Goal: Task Accomplishment & Management: Manage account settings

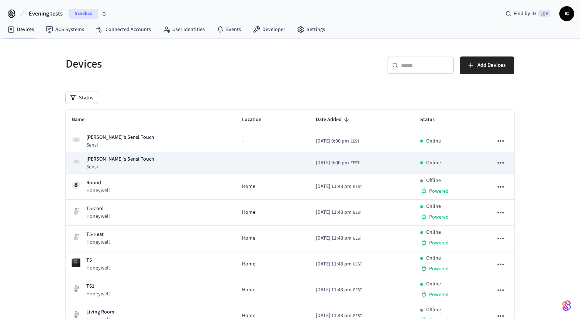
click at [174, 161] on div "Sam's Sensi Touch Sensi" at bounding box center [151, 162] width 159 height 15
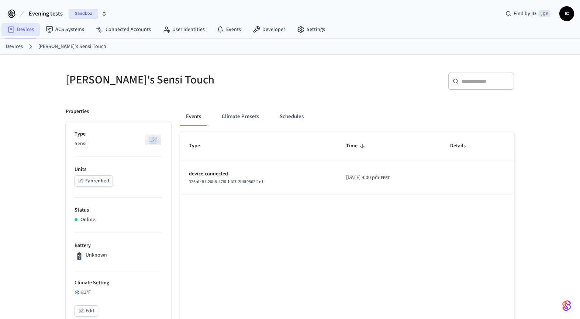
click at [28, 32] on link "Devices" at bounding box center [20, 29] width 38 height 13
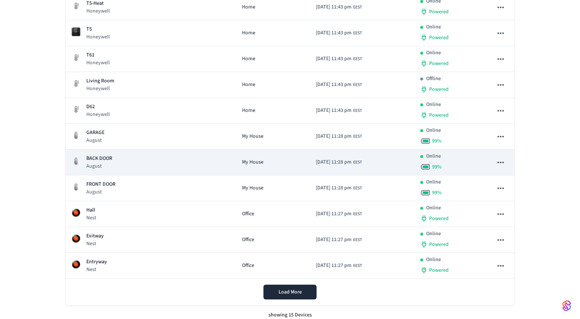
scroll to position [237, 0]
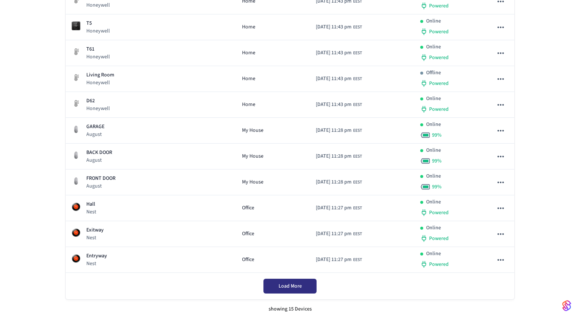
click at [293, 283] on span "Load More" at bounding box center [289, 285] width 23 height 7
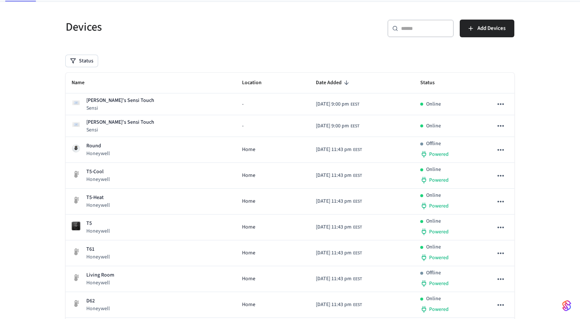
scroll to position [0, 0]
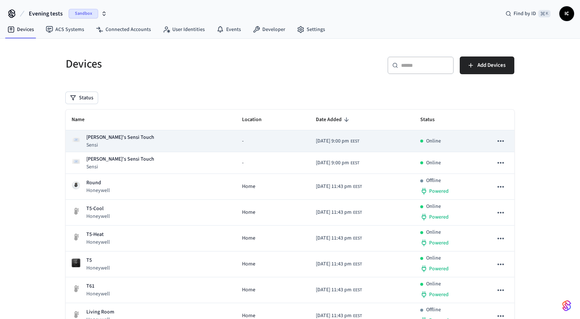
click at [113, 139] on p "[PERSON_NAME]'s Sensi Touch" at bounding box center [120, 138] width 68 height 8
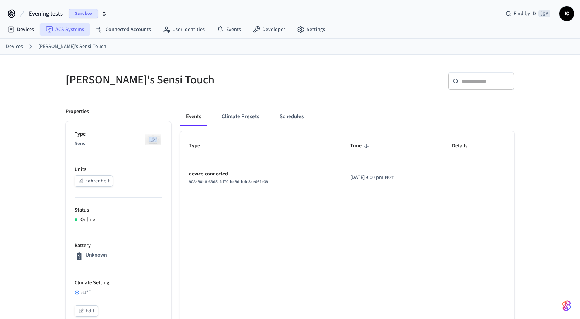
click at [66, 31] on link "ACS Systems" at bounding box center [65, 29] width 50 height 13
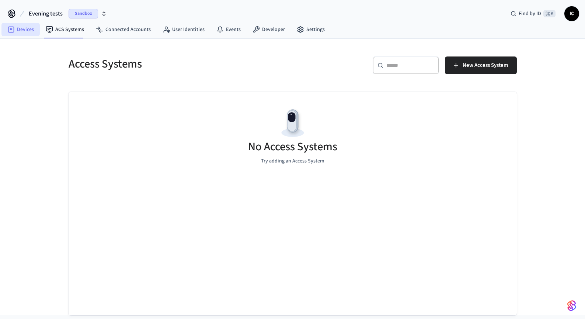
click at [27, 31] on link "Devices" at bounding box center [20, 29] width 38 height 13
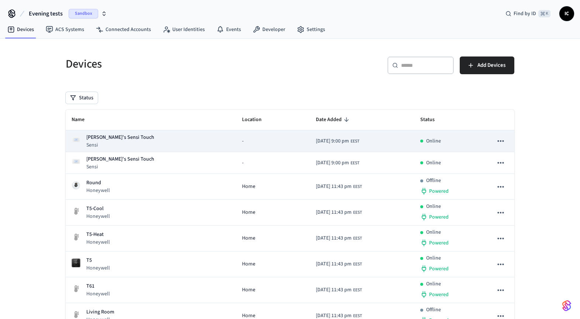
click at [501, 140] on icon "sticky table" at bounding box center [500, 140] width 6 height 1
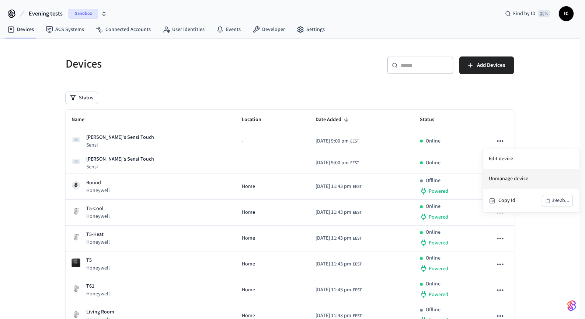
click at [510, 178] on li "Unmanage device" at bounding box center [531, 179] width 96 height 20
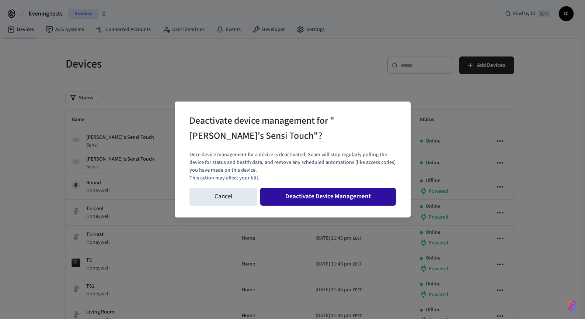
click at [308, 194] on button "Deactivate Device Management" at bounding box center [328, 197] width 136 height 18
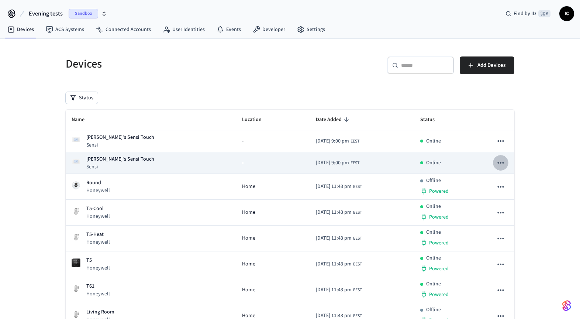
click at [502, 163] on icon "sticky table" at bounding box center [501, 163] width 10 height 10
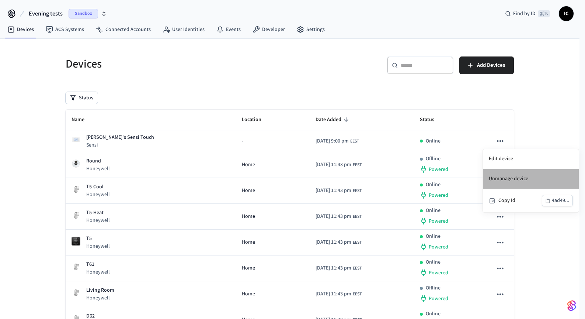
click at [507, 179] on li "Unmanage device" at bounding box center [531, 179] width 96 height 20
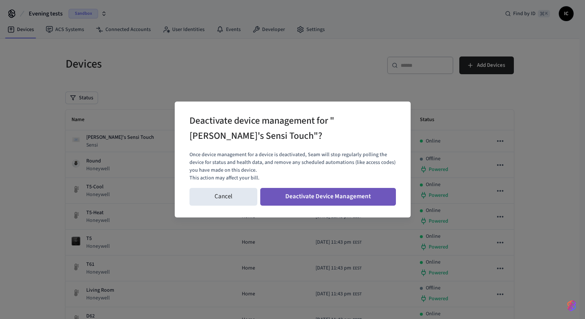
click at [350, 198] on button "Deactivate Device Management" at bounding box center [328, 197] width 136 height 18
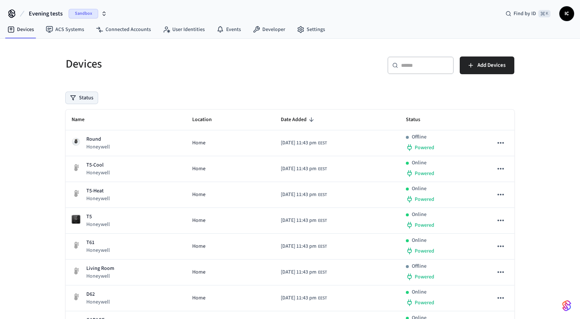
click at [87, 95] on button "Status" at bounding box center [82, 98] width 32 height 12
click at [102, 147] on label "Unmanaged" at bounding box center [112, 146] width 63 height 9
click at [76, 147] on button "Unmanaged" at bounding box center [73, 146] width 6 height 6
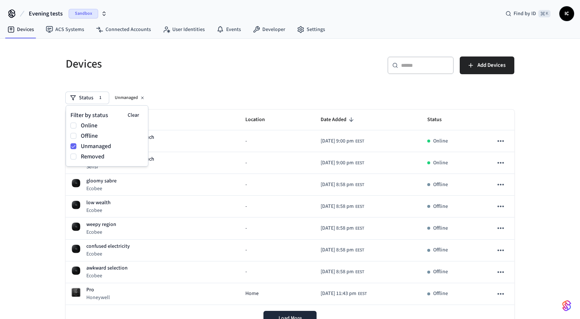
click at [217, 79] on div "Devices" at bounding box center [171, 64] width 229 height 32
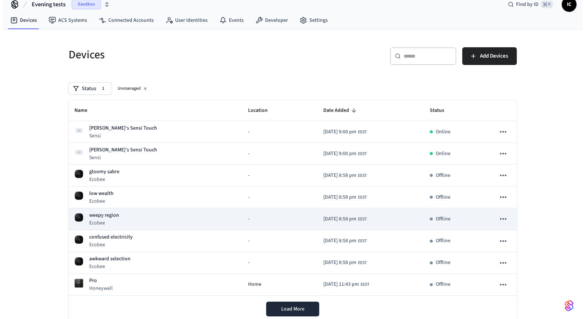
scroll to position [34, 0]
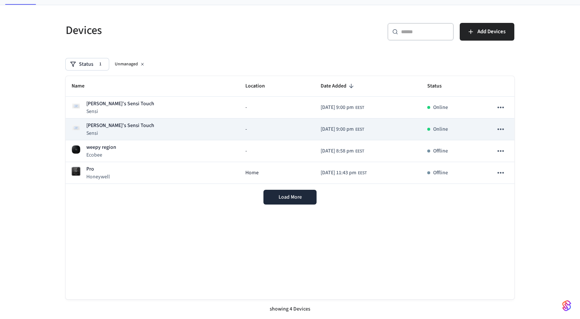
click at [502, 128] on icon "sticky table" at bounding box center [501, 129] width 10 height 10
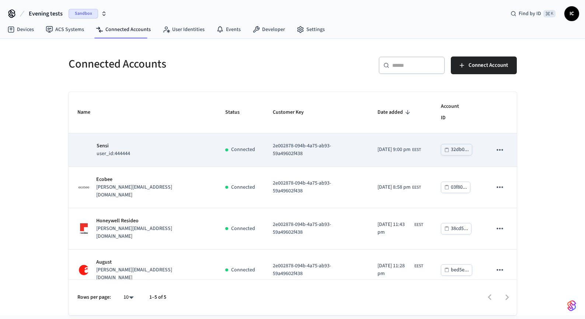
click at [219, 154] on td "Connected" at bounding box center [241, 150] width 48 height 34
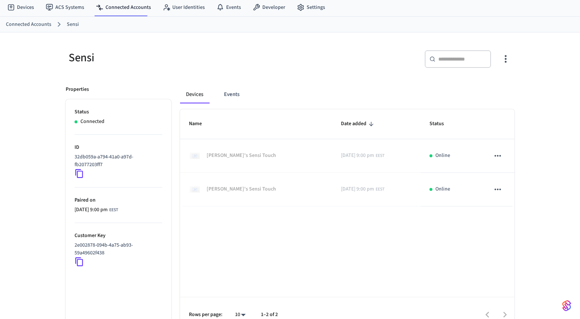
scroll to position [36, 0]
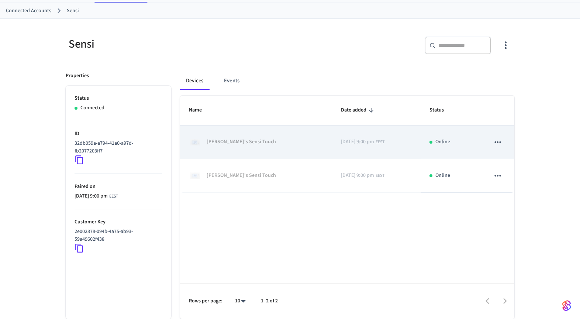
click at [500, 141] on icon "sticky table" at bounding box center [497, 141] width 6 height 1
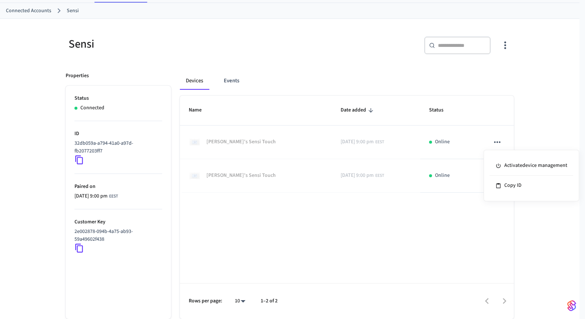
click at [538, 132] on div at bounding box center [292, 159] width 585 height 319
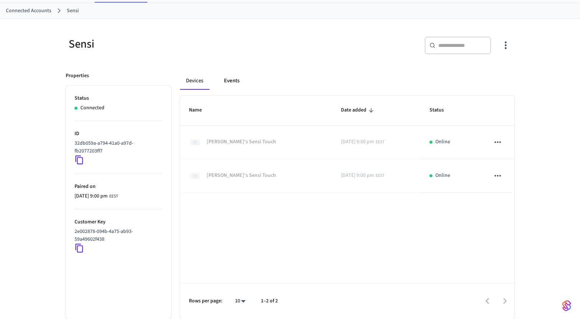
click at [227, 81] on button "Events" at bounding box center [231, 81] width 27 height 18
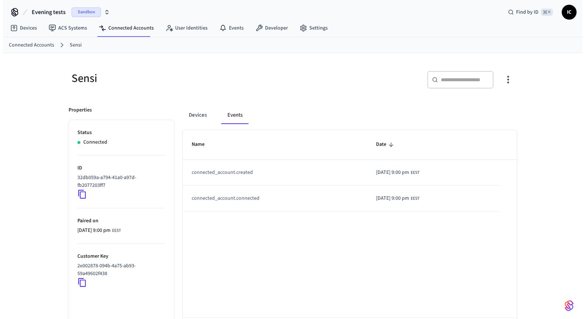
scroll to position [0, 0]
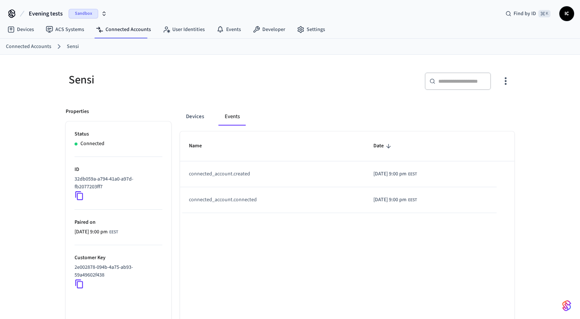
click at [101, 14] on icon "button" at bounding box center [104, 14] width 6 height 6
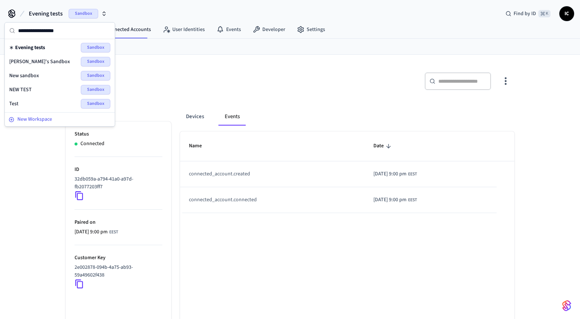
click at [35, 119] on span "New Workspace" at bounding box center [34, 119] width 35 height 8
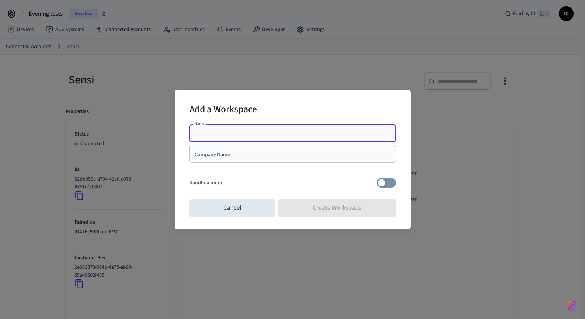
click at [233, 134] on input "Name" at bounding box center [293, 132] width 198 height 7
type input "*********"
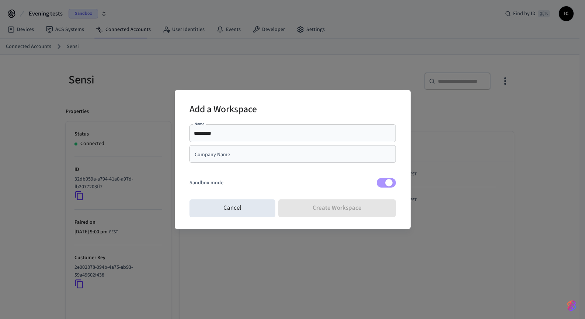
click at [226, 134] on input "*********" at bounding box center [293, 132] width 198 height 7
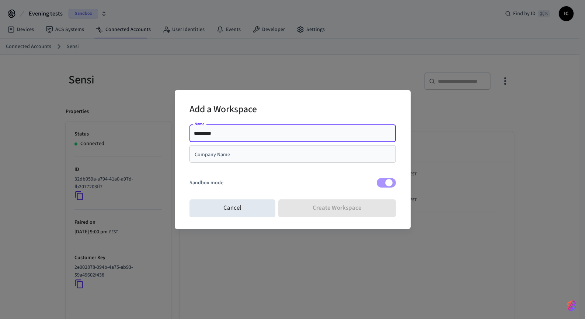
click at [226, 150] on div "Company Name Company Name" at bounding box center [293, 154] width 207 height 18
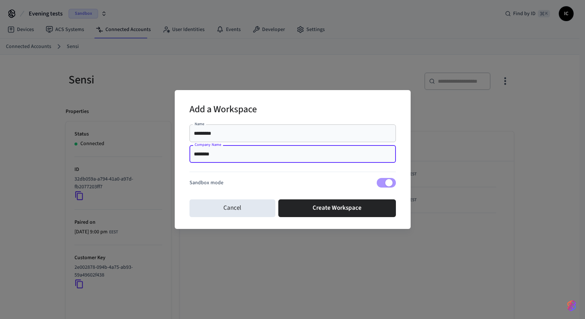
click at [240, 136] on input "*********" at bounding box center [293, 132] width 198 height 7
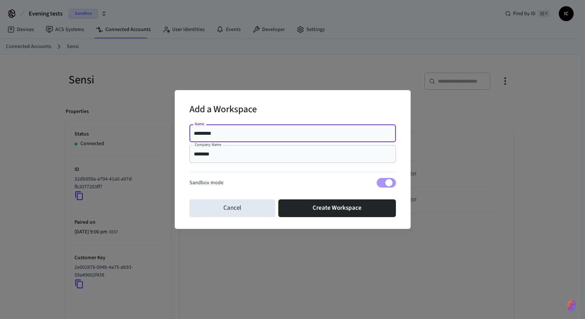
click at [236, 155] on input "********" at bounding box center [293, 153] width 198 height 7
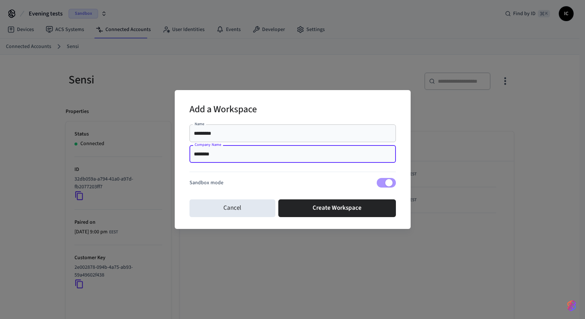
paste input "*"
type input "*********"
click at [204, 132] on input "*********" at bounding box center [293, 132] width 198 height 7
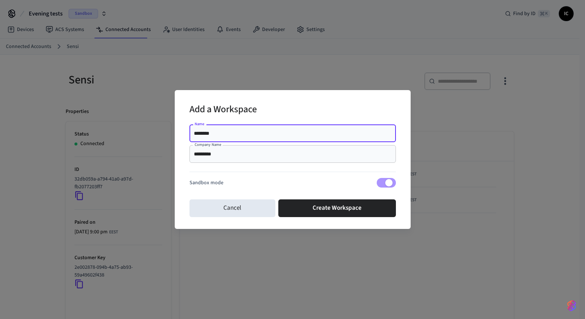
click at [249, 135] on input "********" at bounding box center [293, 132] width 198 height 7
type input "*********"
click at [267, 177] on div "Name ********* Name Company Name ********* Company Name Sandbox mode" at bounding box center [293, 158] width 207 height 75
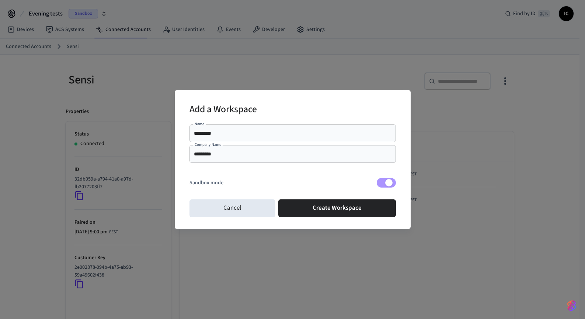
click at [330, 210] on button "Create Workspace" at bounding box center [337, 208] width 118 height 18
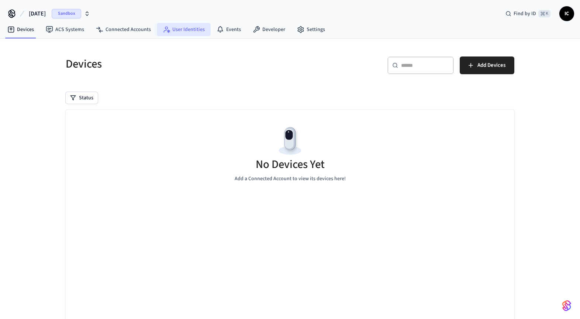
click at [178, 27] on link "User Identities" at bounding box center [184, 29] width 54 height 13
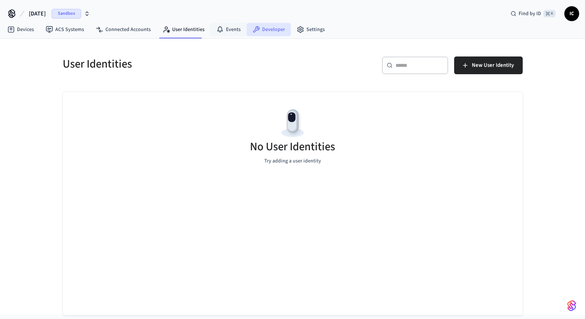
click at [266, 31] on link "Developer" at bounding box center [269, 29] width 44 height 13
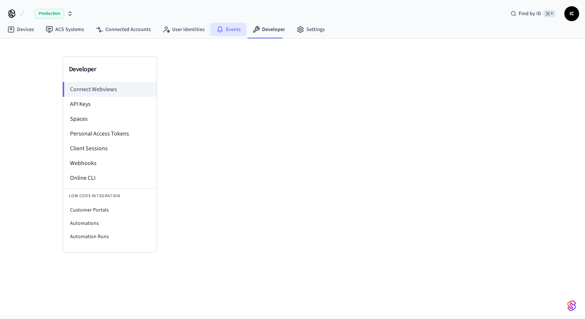
click at [219, 27] on icon at bounding box center [220, 29] width 7 height 7
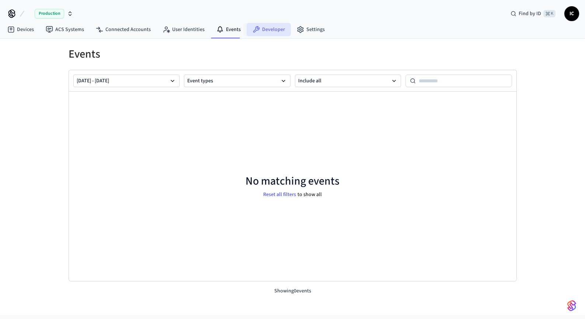
click at [266, 28] on link "Developer" at bounding box center [269, 29] width 44 height 13
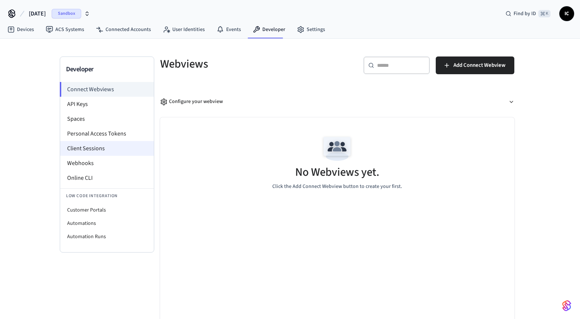
click at [100, 150] on li "Client Sessions" at bounding box center [107, 148] width 94 height 15
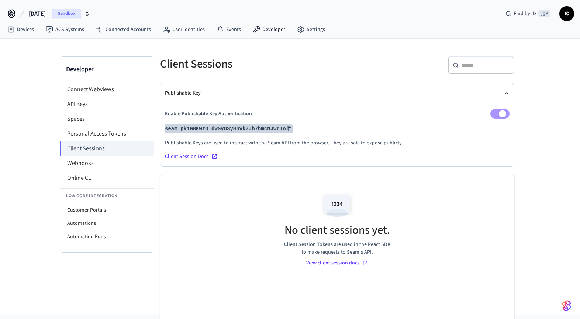
click at [241, 125] on button "seam_pk1GBKwzO_dwGyDSyBhvk7Jb7hmcNJwrTo" at bounding box center [228, 128] width 130 height 9
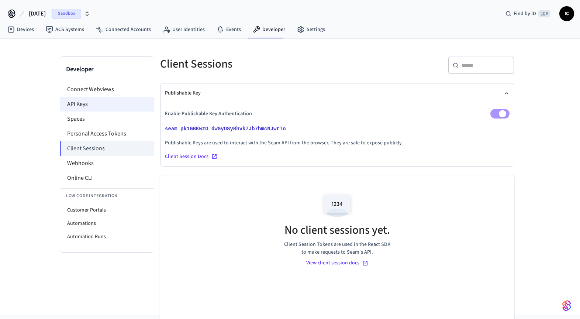
click at [90, 102] on li "API Keys" at bounding box center [107, 104] width 94 height 15
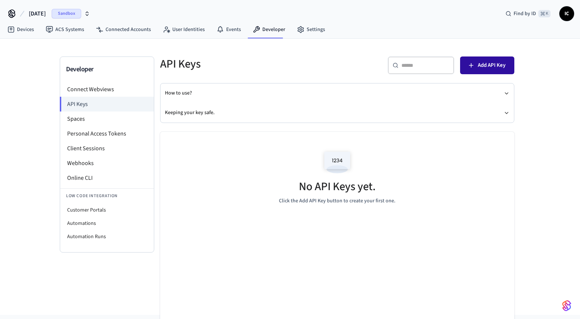
click at [484, 66] on span "Add API Key" at bounding box center [492, 65] width 28 height 10
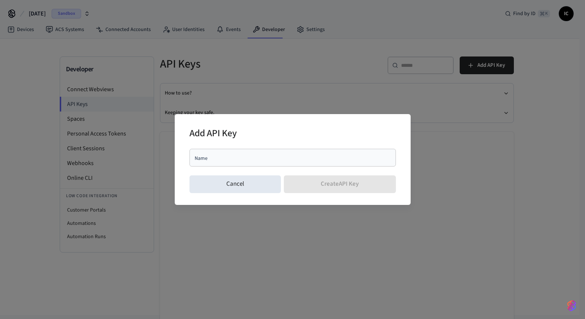
click at [277, 153] on div "Name" at bounding box center [293, 158] width 207 height 18
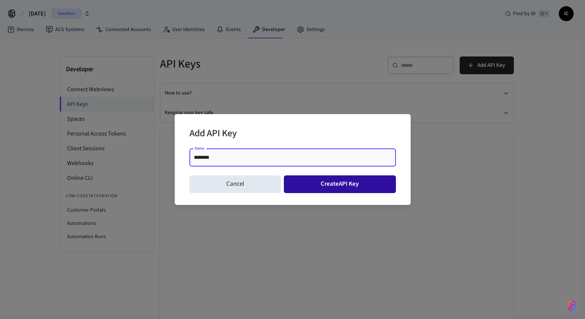
type input "********"
click at [361, 182] on button "Create API Key" at bounding box center [340, 184] width 112 height 18
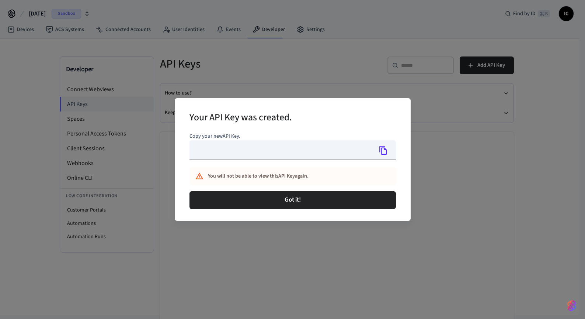
type input "**********"
click at [383, 150] on icon "Copy" at bounding box center [384, 150] width 10 height 10
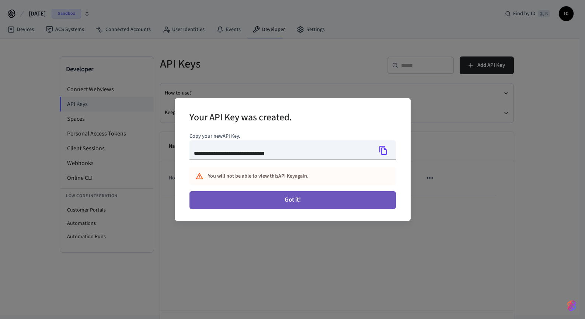
click at [312, 203] on button "Got it!" at bounding box center [293, 200] width 207 height 18
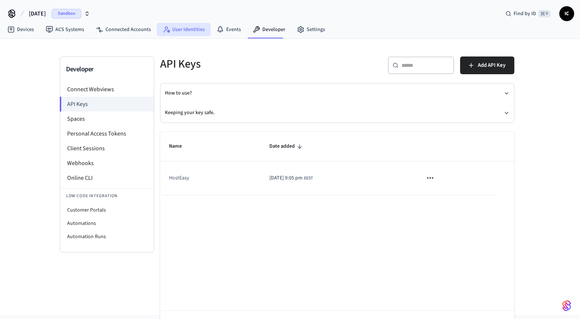
click at [187, 30] on link "User Identities" at bounding box center [184, 29] width 54 height 13
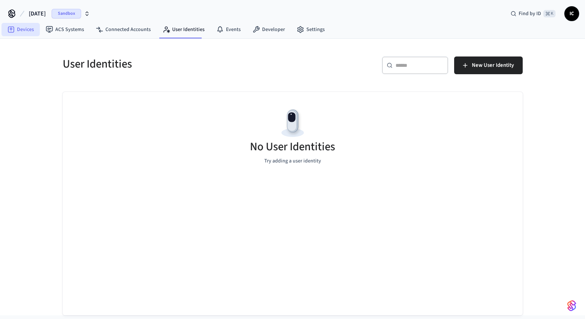
click at [20, 32] on link "Devices" at bounding box center [20, 29] width 38 height 13
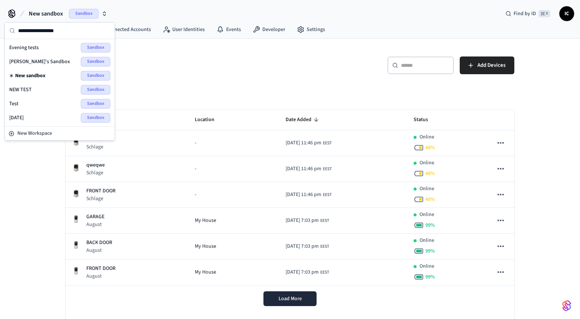
click at [329, 34] on div "Devices ACS Systems Connected Accounts User Identities Events Developer Settings" at bounding box center [290, 29] width 580 height 17
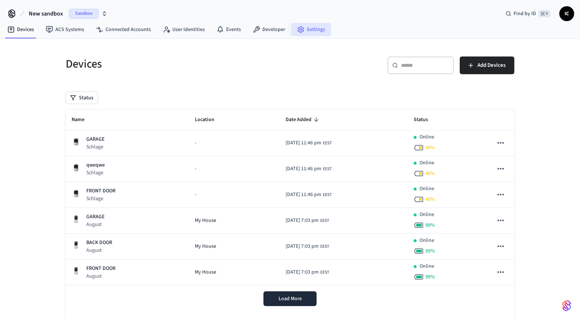
click at [308, 30] on link "Settings" at bounding box center [311, 29] width 40 height 13
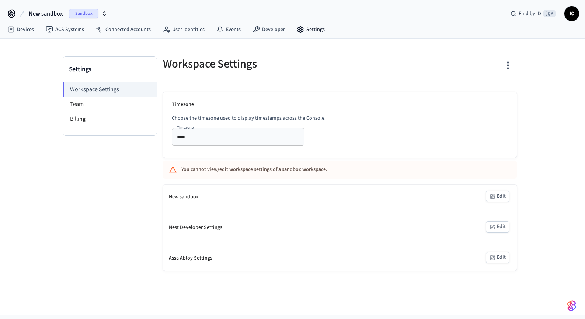
click at [500, 60] on button "button" at bounding box center [507, 66] width 17 height 30
click at [491, 132] on div "Delete Workspace" at bounding box center [479, 136] width 51 height 8
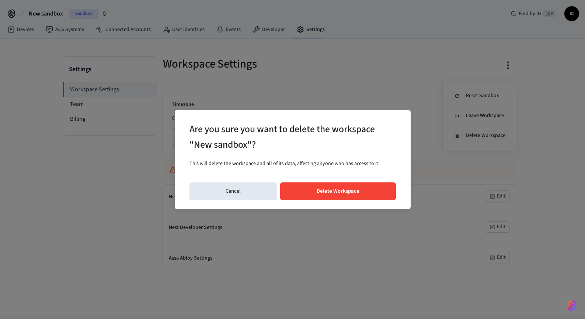
click at [356, 191] on button "Delete Workspace" at bounding box center [338, 191] width 116 height 18
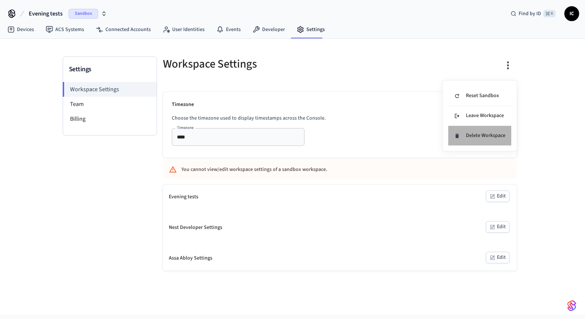
click at [492, 134] on div "Delete Workspace" at bounding box center [479, 136] width 51 height 8
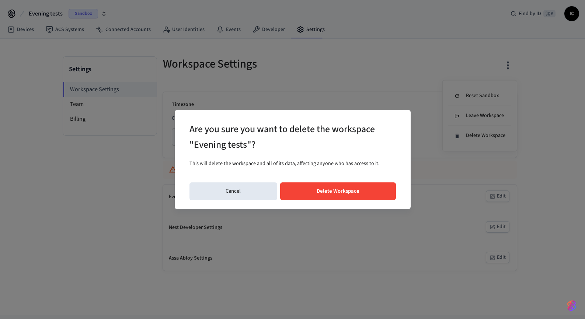
click at [354, 194] on button "Delete Workspace" at bounding box center [338, 191] width 116 height 18
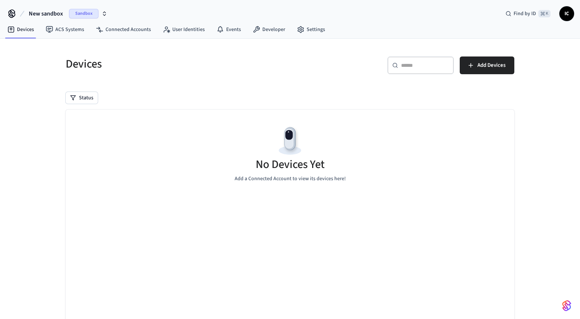
click at [77, 14] on span "Sandbox" at bounding box center [84, 14] width 30 height 10
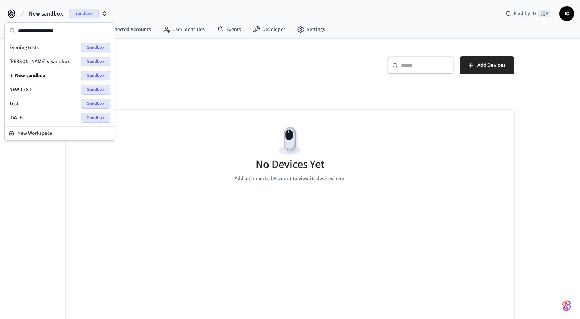
click at [312, 86] on div "Devices ​ ​ Add Devices Status No Devices Yet Add a Connected Account to view i…" at bounding box center [290, 200] width 460 height 305
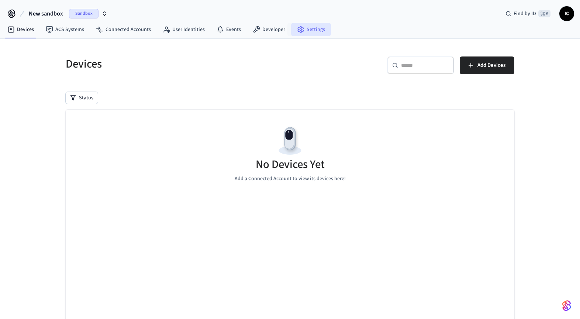
click at [319, 30] on link "Settings" at bounding box center [311, 29] width 40 height 13
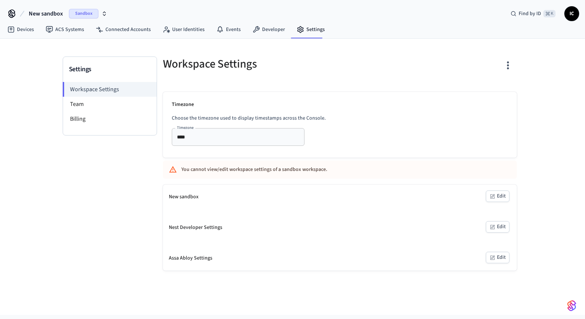
click at [511, 62] on icon "button" at bounding box center [507, 64] width 11 height 11
click at [495, 138] on div "Delete Workspace" at bounding box center [479, 136] width 51 height 8
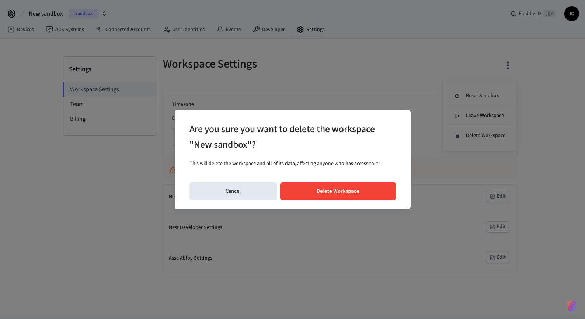
click at [364, 188] on button "Delete Workspace" at bounding box center [338, 191] width 116 height 18
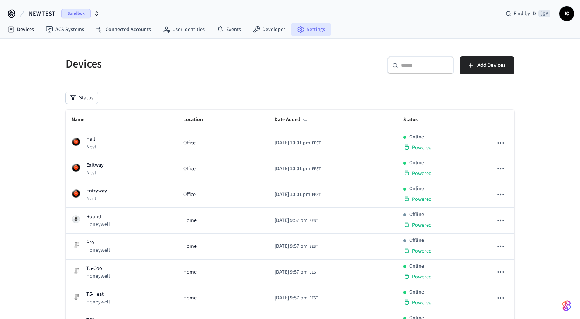
click at [311, 31] on link "Settings" at bounding box center [311, 29] width 40 height 13
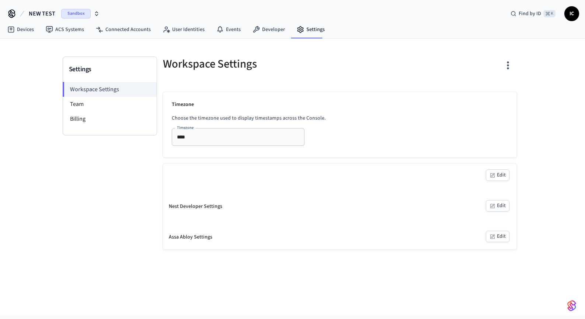
click at [505, 63] on icon "button" at bounding box center [507, 64] width 11 height 11
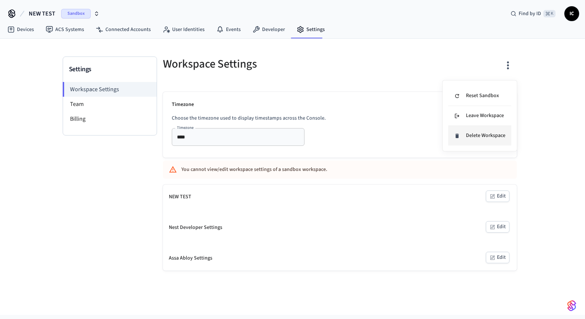
click at [487, 139] on div "Delete Workspace" at bounding box center [479, 136] width 51 height 8
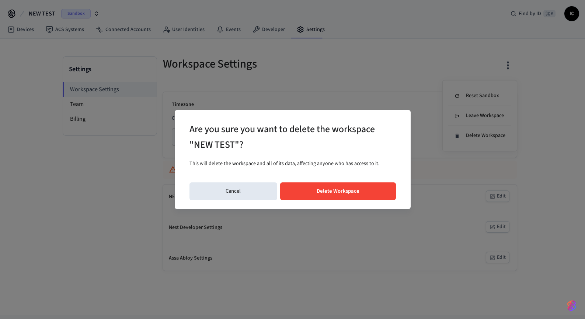
click at [346, 193] on button "Delete Workspace" at bounding box center [338, 191] width 116 height 18
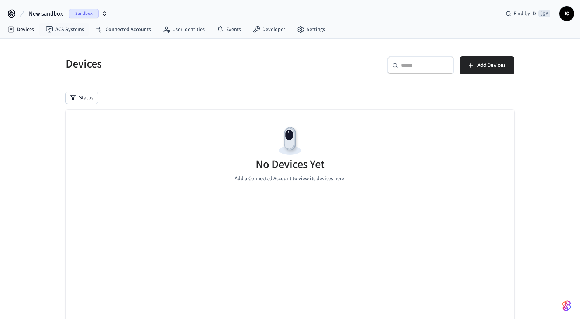
click at [62, 15] on span "New sandbox" at bounding box center [46, 13] width 34 height 9
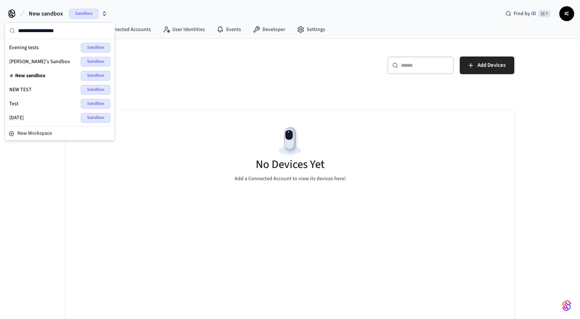
click at [21, 48] on span "Evening tests" at bounding box center [24, 47] width 30 height 7
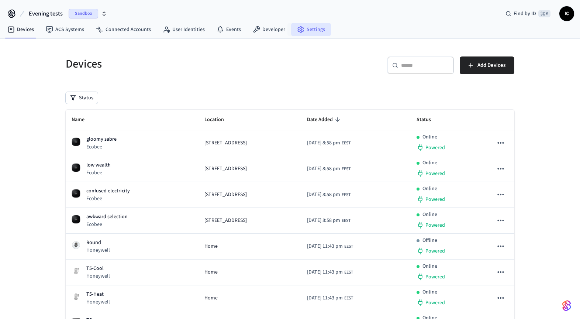
click at [315, 27] on link "Settings" at bounding box center [311, 29] width 40 height 13
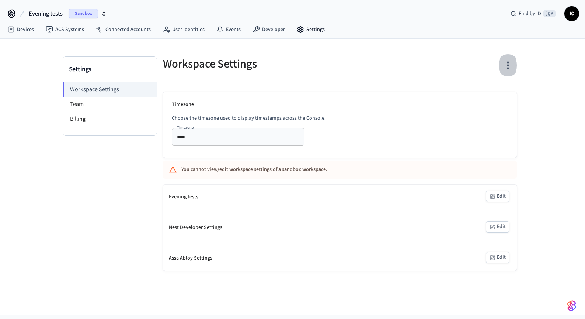
click at [512, 63] on icon "button" at bounding box center [507, 64] width 11 height 11
click at [491, 135] on div "Delete Workspace" at bounding box center [479, 136] width 51 height 8
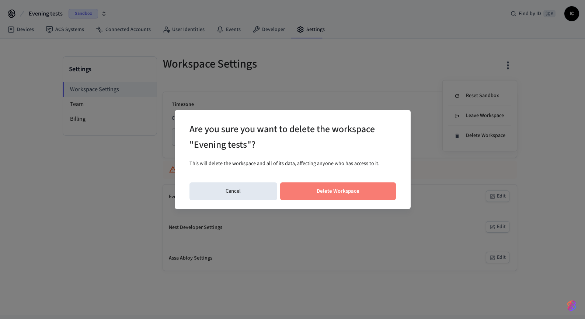
click at [368, 194] on button "Delete Workspace" at bounding box center [338, 191] width 116 height 18
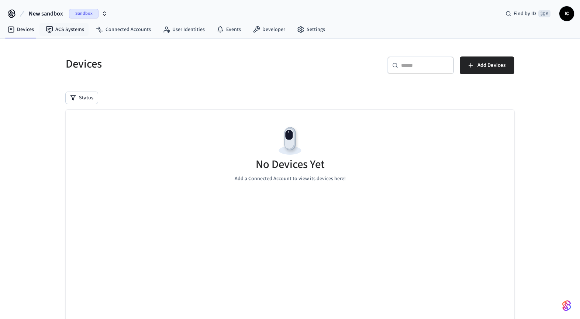
click at [50, 14] on span "New sandbox" at bounding box center [46, 13] width 34 height 9
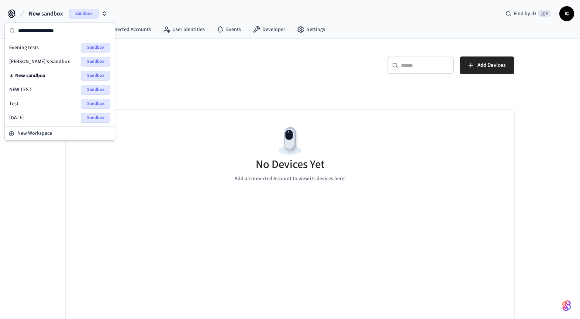
click at [39, 89] on div "NEW TEST Sandbox" at bounding box center [59, 90] width 101 height 10
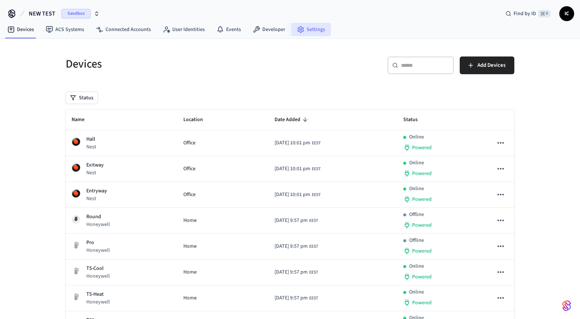
click at [318, 29] on link "Settings" at bounding box center [311, 29] width 40 height 13
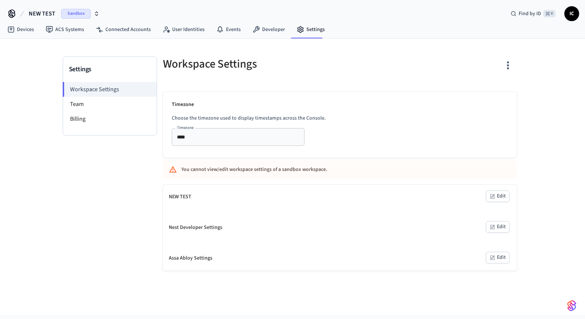
click at [503, 62] on icon "button" at bounding box center [507, 64] width 11 height 11
click at [477, 139] on div "Delete Workspace" at bounding box center [479, 136] width 51 height 8
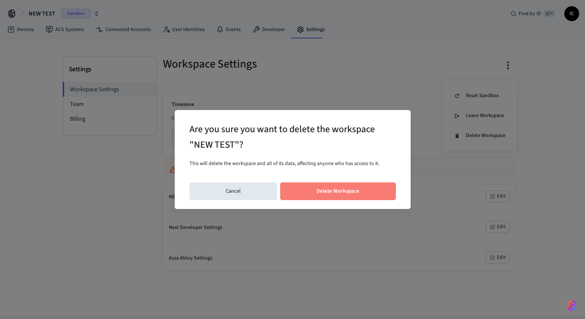
click at [357, 195] on button "Delete Workspace" at bounding box center [338, 191] width 116 height 18
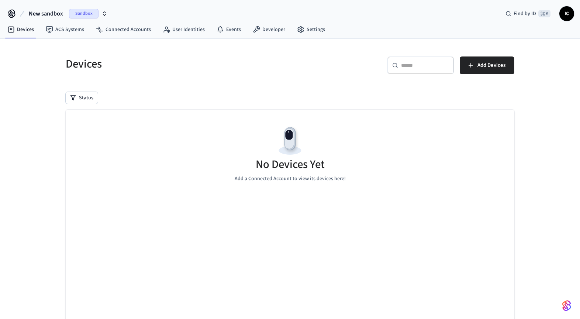
click at [51, 14] on span "New sandbox" at bounding box center [46, 13] width 34 height 9
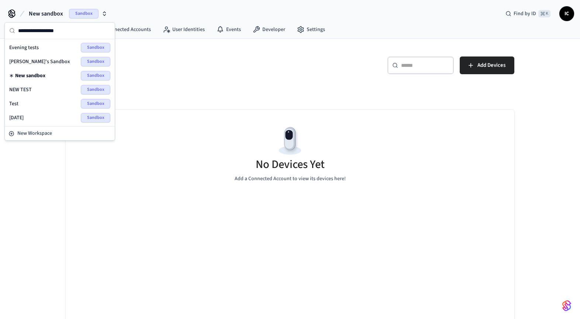
click at [24, 117] on span "[DATE]" at bounding box center [16, 117] width 14 height 7
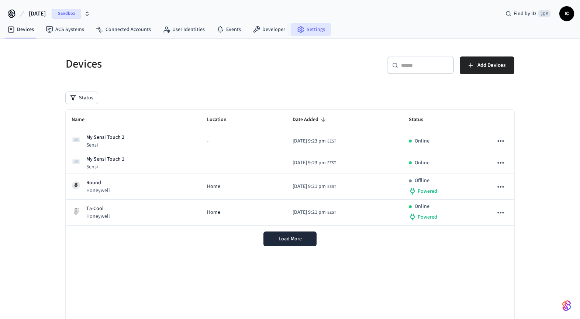
click at [306, 30] on link "Settings" at bounding box center [311, 29] width 40 height 13
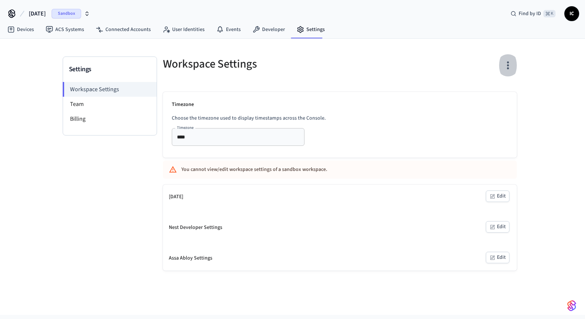
click at [510, 62] on icon "button" at bounding box center [507, 64] width 11 height 11
click at [485, 136] on div "Delete Workspace" at bounding box center [479, 136] width 51 height 8
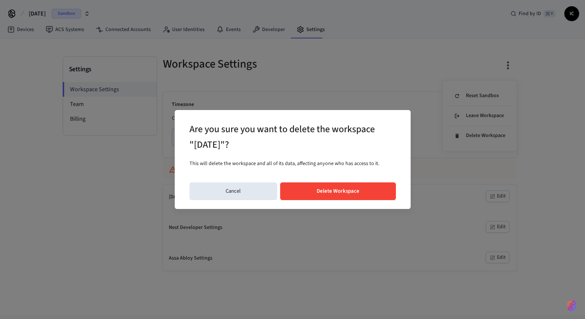
click at [342, 182] on button "Delete Workspace" at bounding box center [338, 191] width 116 height 18
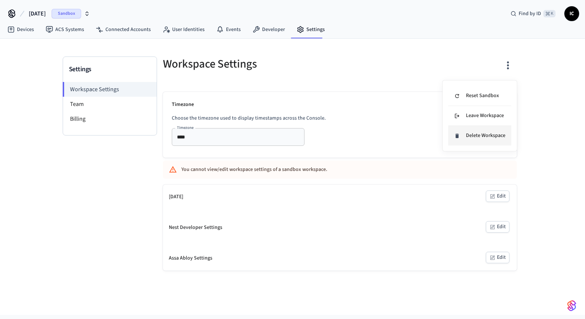
click at [481, 136] on div "Delete Workspace" at bounding box center [479, 136] width 51 height 8
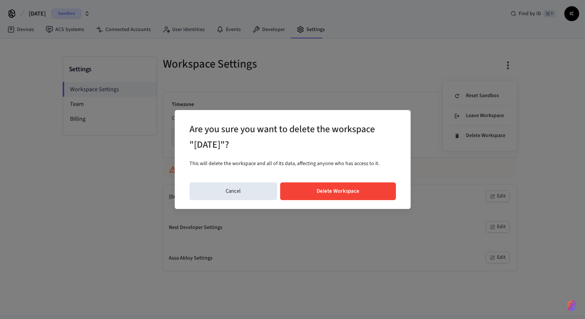
click at [310, 193] on button "Delete Workspace" at bounding box center [338, 191] width 116 height 18
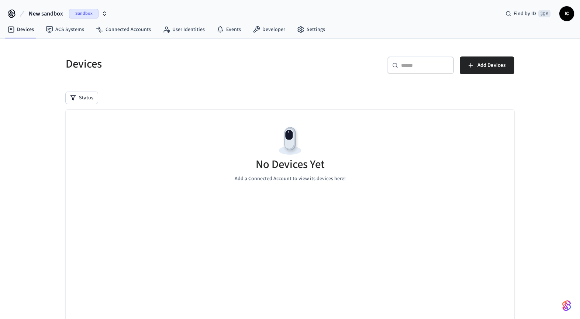
click at [49, 11] on span "New sandbox" at bounding box center [46, 13] width 34 height 9
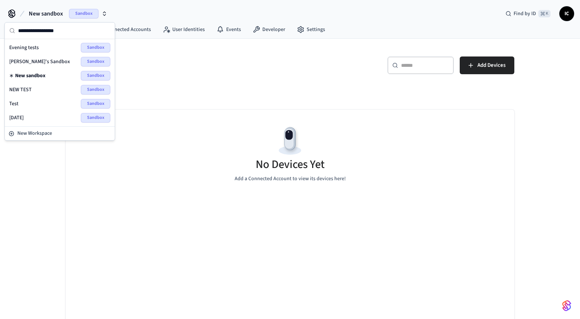
click at [41, 61] on span "[PERSON_NAME]'s Sandbox" at bounding box center [39, 61] width 61 height 7
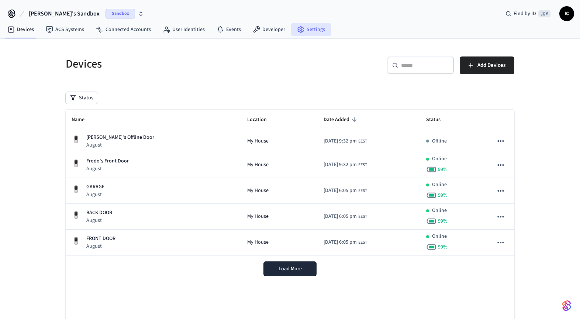
click at [318, 31] on link "Settings" at bounding box center [311, 29] width 40 height 13
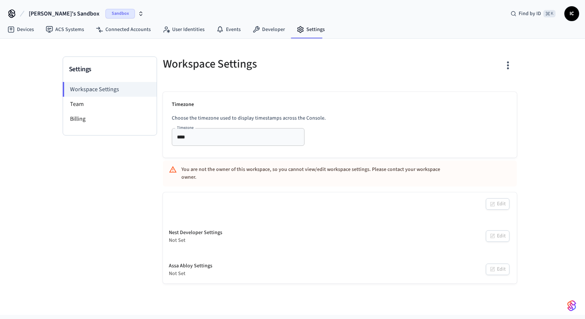
click at [508, 64] on icon "button" at bounding box center [507, 64] width 11 height 11
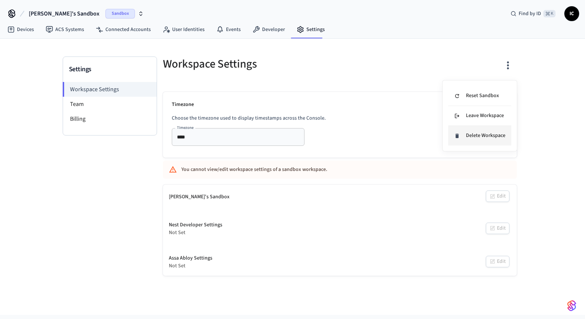
click at [477, 139] on li "Delete Workspace" at bounding box center [480, 136] width 63 height 20
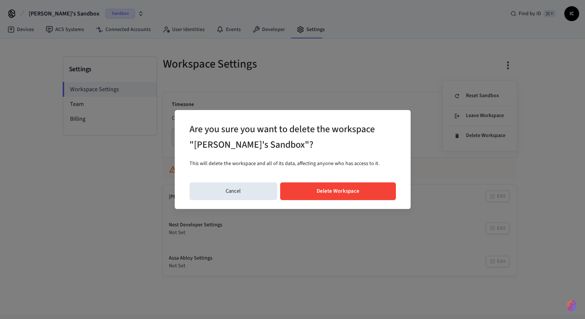
click at [352, 194] on button "Delete Workspace" at bounding box center [338, 191] width 116 height 18
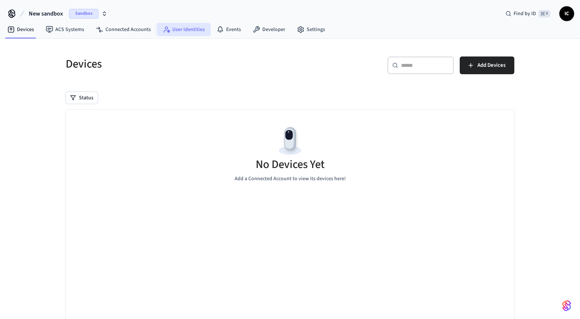
click at [180, 26] on link "User Identities" at bounding box center [184, 29] width 54 height 13
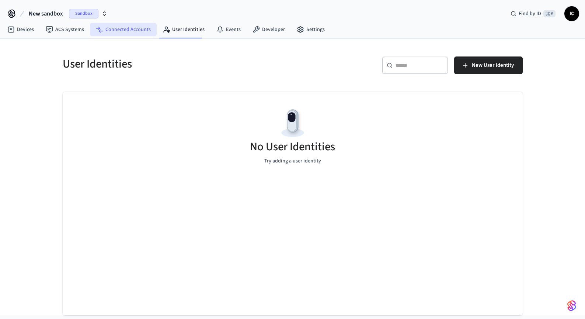
click at [129, 27] on link "Connected Accounts" at bounding box center [123, 29] width 67 height 13
